Goal: Task Accomplishment & Management: Manage account settings

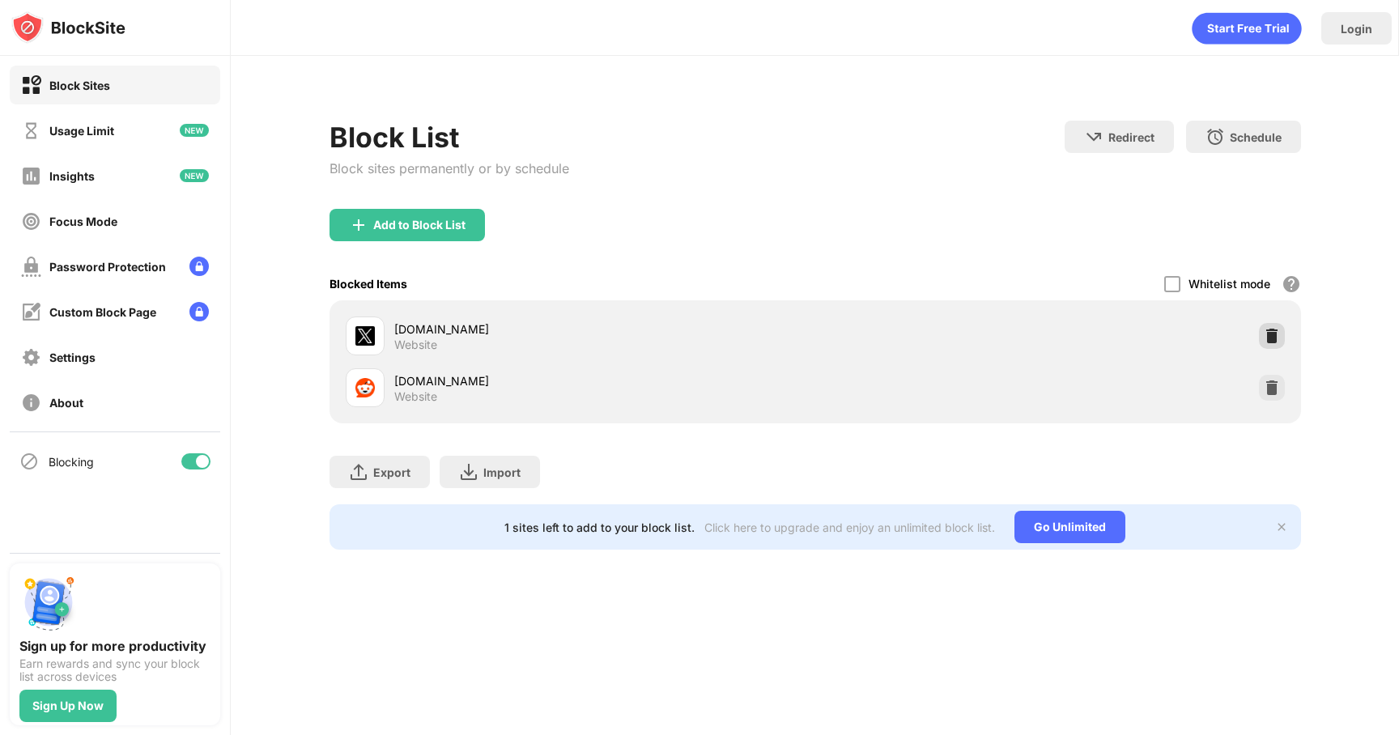
click at [1269, 341] on img at bounding box center [1271, 336] width 16 height 16
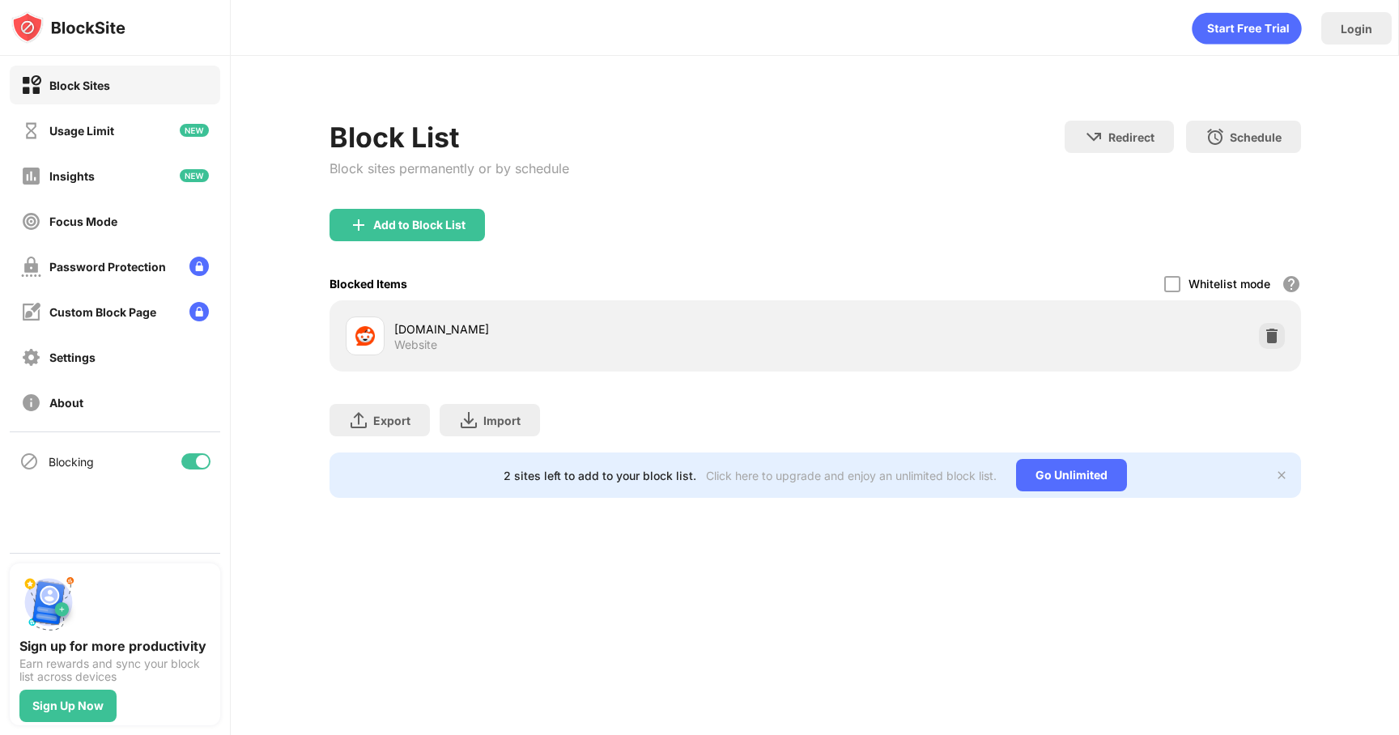
click at [1269, 341] on img at bounding box center [1271, 336] width 16 height 16
